Goal: Information Seeking & Learning: Learn about a topic

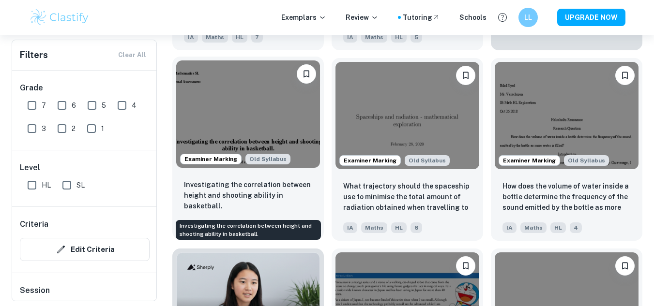
scroll to position [474, 0]
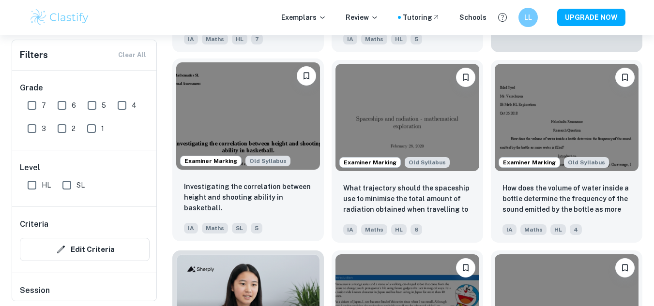
click at [247, 130] on img at bounding box center [248, 116] width 144 height 108
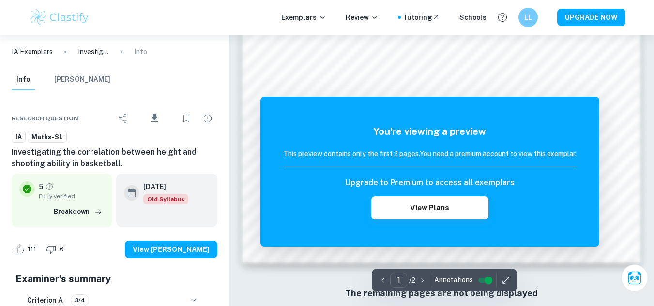
scroll to position [908, 0]
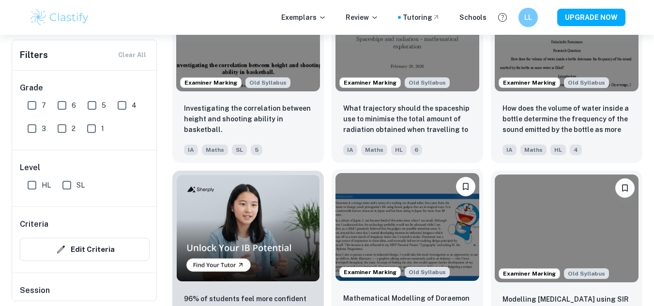
scroll to position [658, 0]
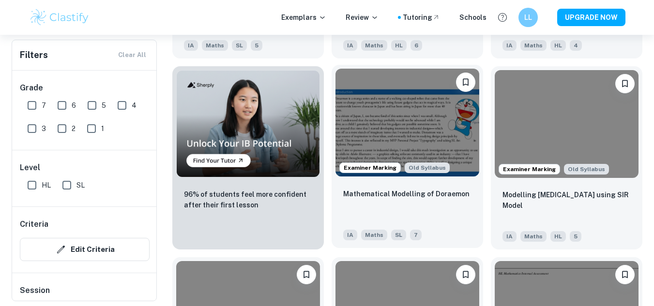
click at [369, 135] on img at bounding box center [407, 123] width 144 height 108
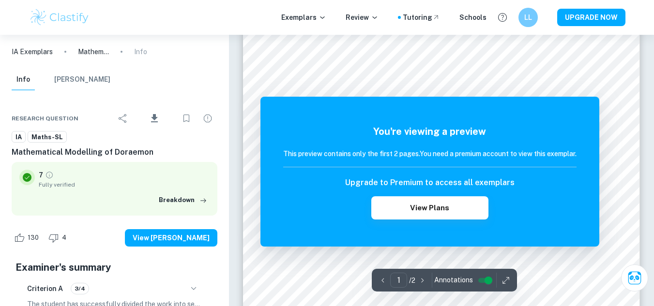
scroll to position [237, 0]
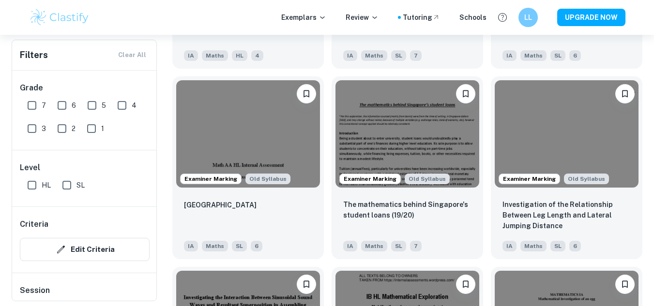
scroll to position [2016, 0]
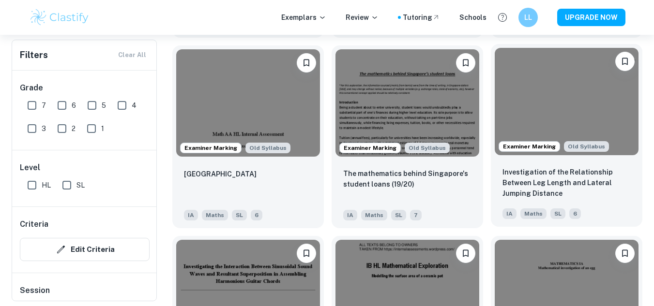
click at [523, 115] on img at bounding box center [567, 102] width 144 height 108
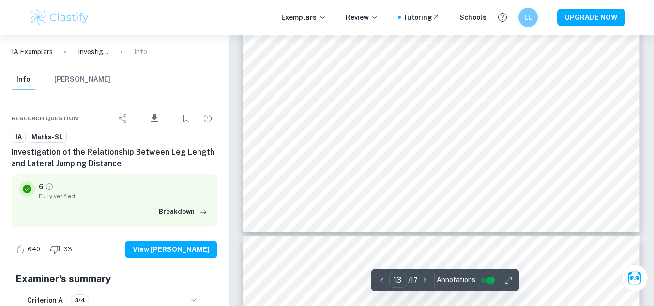
scroll to position [6732, 0]
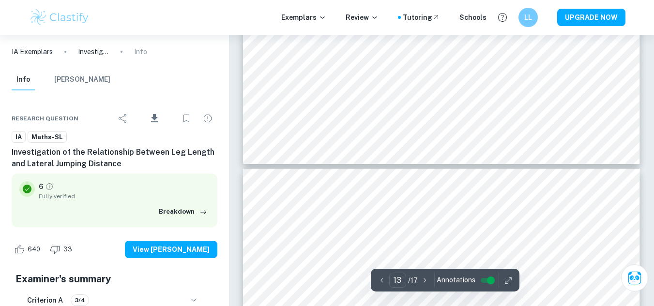
type input "14"
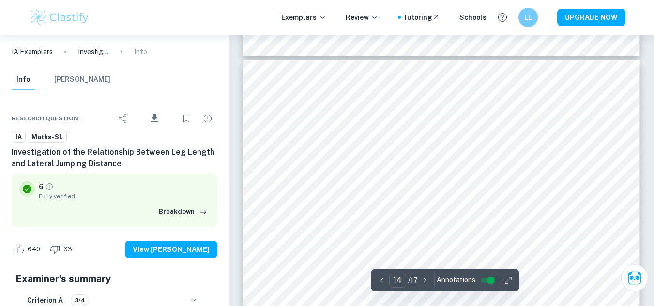
scroll to position [6914, 0]
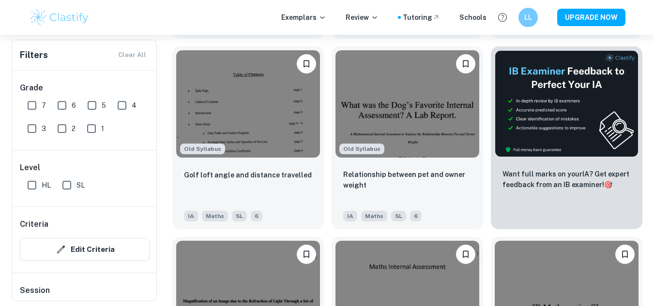
scroll to position [3353, 0]
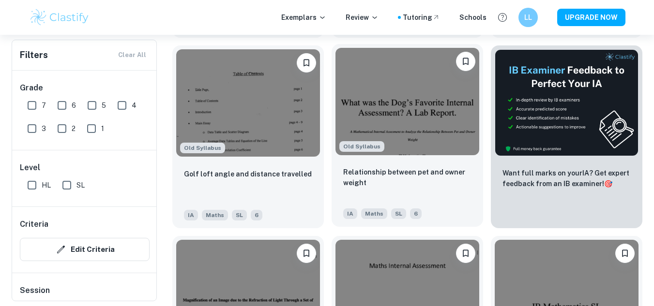
click at [397, 159] on div "Old Syllabus" at bounding box center [406, 102] width 151 height 116
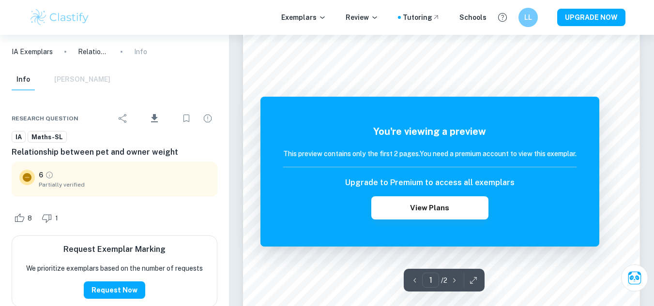
scroll to position [42, 0]
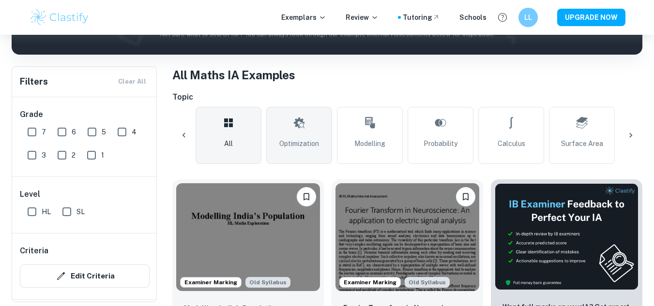
scroll to position [0, 49]
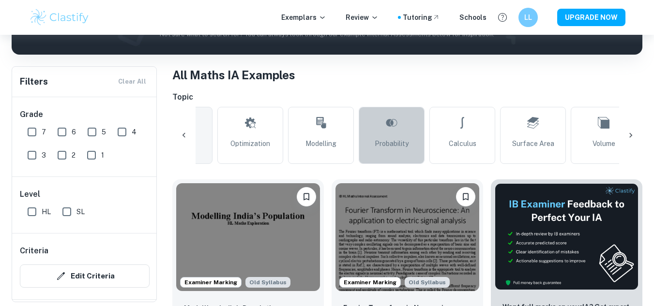
click at [380, 132] on link "Probability" at bounding box center [392, 135] width 66 height 57
type input "Probability"
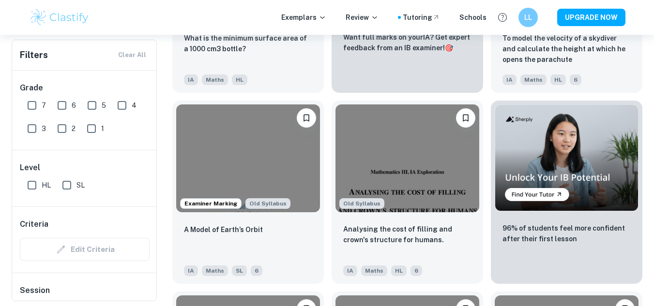
scroll to position [2537, 0]
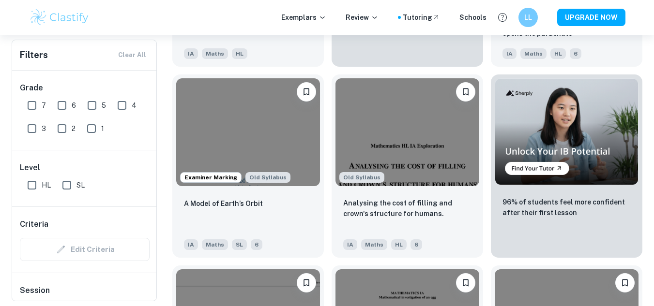
click at [325, 173] on div "Old Syllabus Analysing the cost of filling and crown's structure for humans. IA…" at bounding box center [403, 162] width 159 height 191
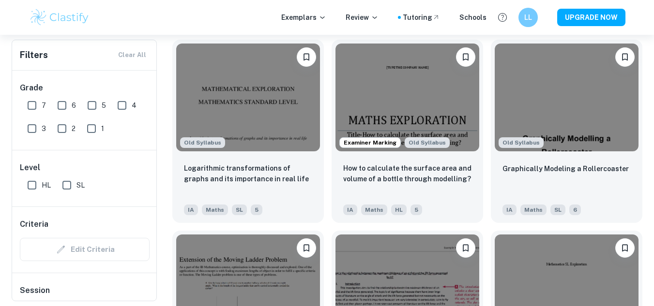
scroll to position [3934, 0]
